Goal: Task Accomplishment & Management: Complete application form

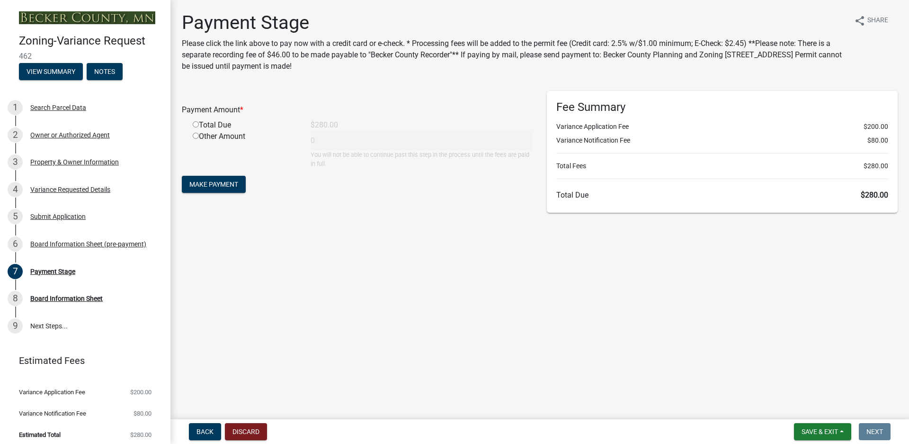
click at [195, 125] on input "radio" at bounding box center [196, 124] width 6 height 6
radio input "true"
type input "280"
click at [237, 187] on span "Make Payment" at bounding box center [213, 184] width 49 height 8
click at [194, 124] on input "radio" at bounding box center [196, 124] width 6 height 6
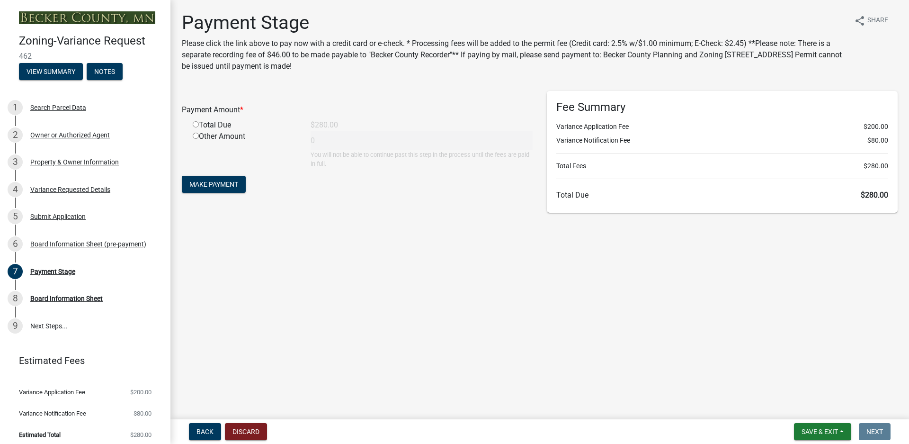
radio input "true"
type input "280"
click at [212, 185] on span "Make Payment" at bounding box center [213, 184] width 49 height 8
